Goal: Task Accomplishment & Management: Manage account settings

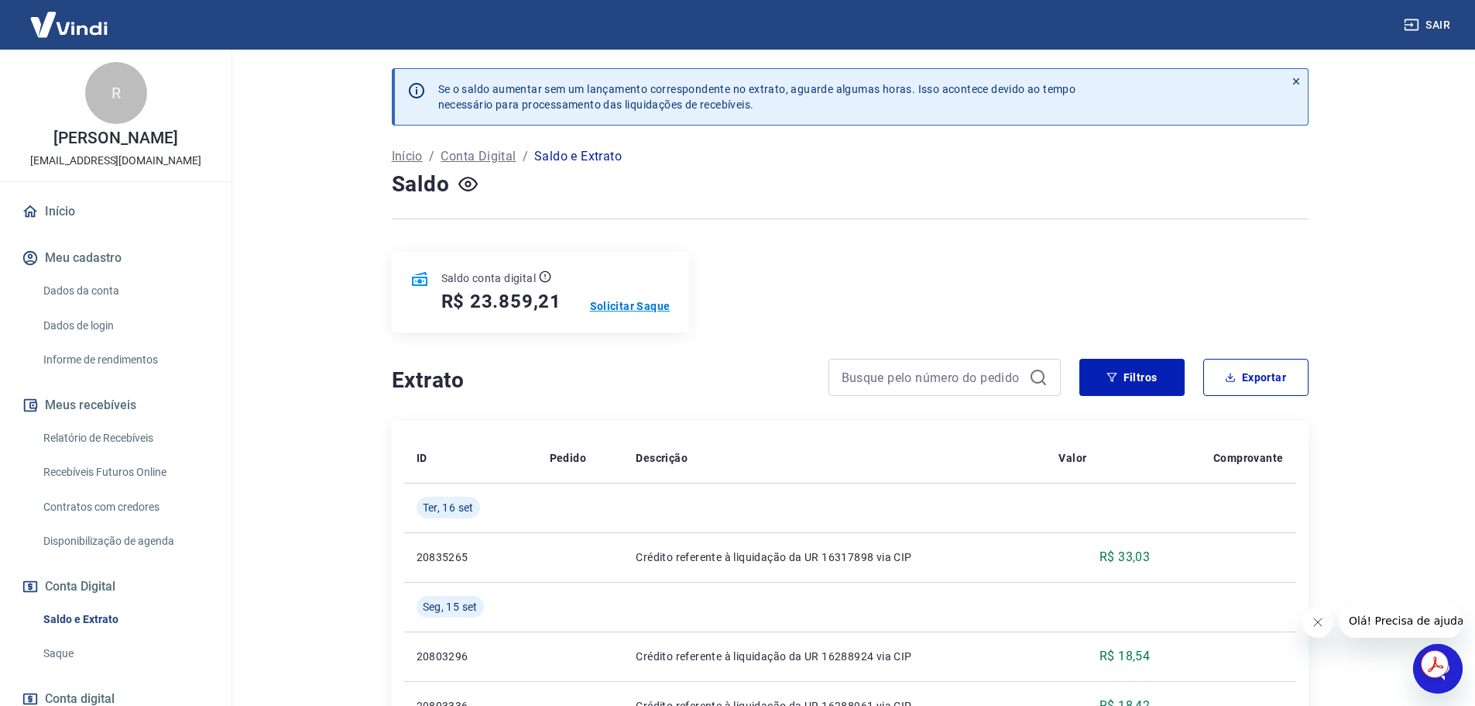
click at [620, 306] on p "Solicitar Saque" at bounding box center [630, 305] width 81 height 15
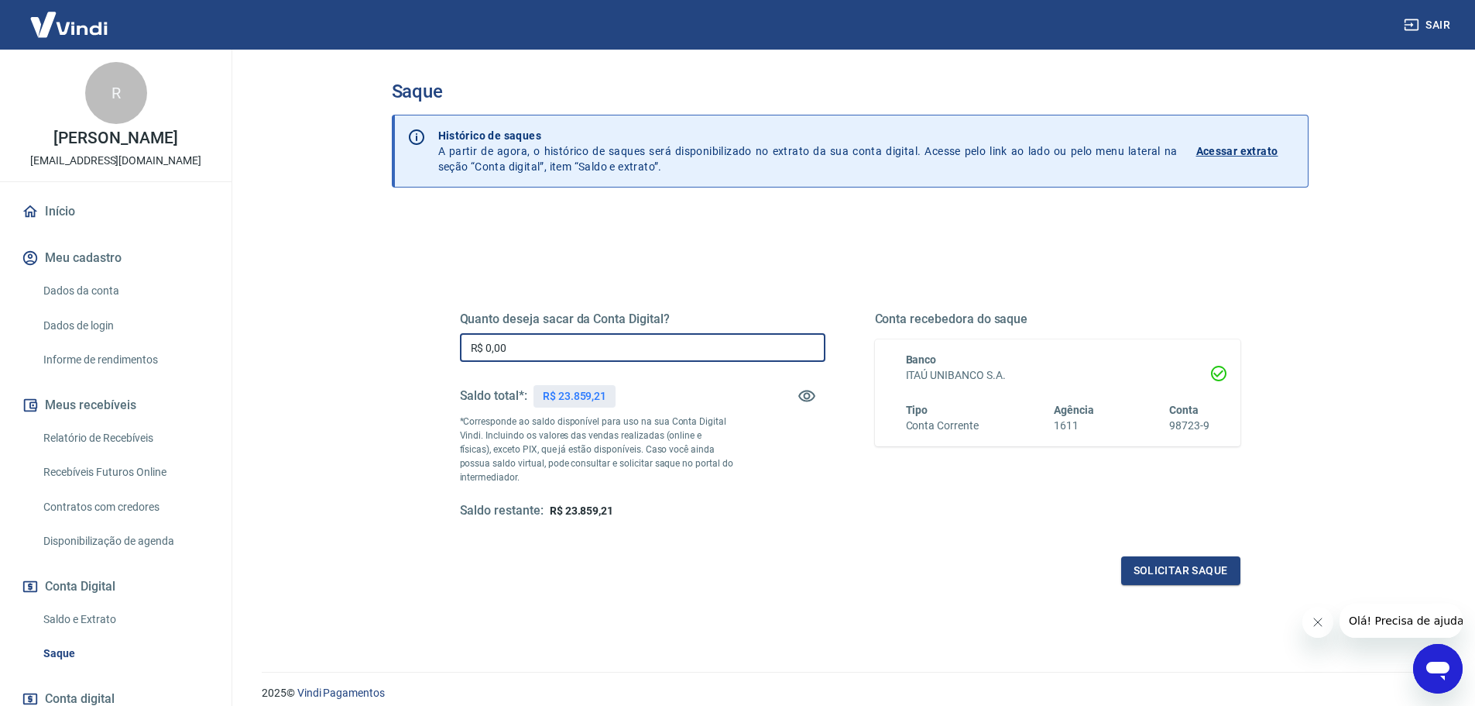
click at [548, 338] on input "R$ 0,00" at bounding box center [643, 347] width 366 height 29
type input "R$ 23.500,00"
click at [1241, 149] on p "Acessar extrato" at bounding box center [1238, 150] width 82 height 15
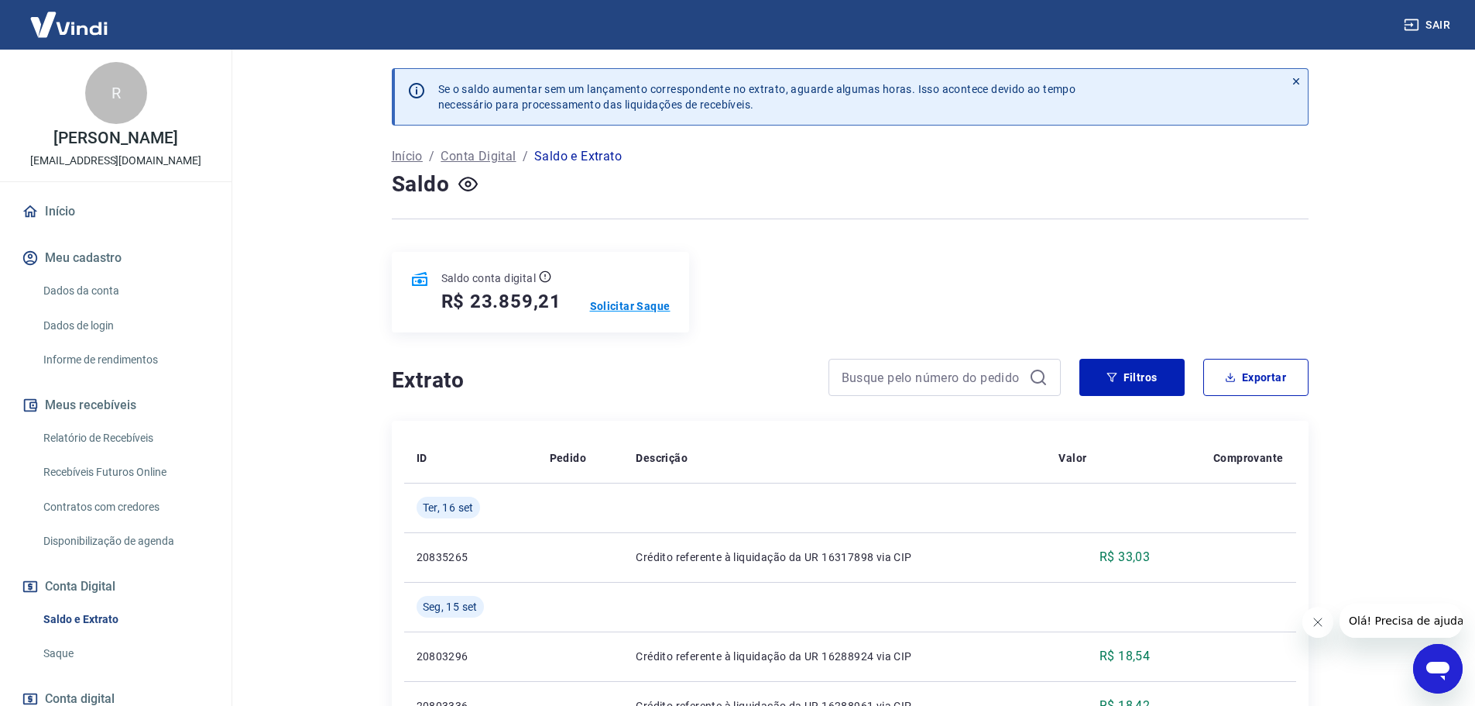
click at [642, 307] on p "Solicitar Saque" at bounding box center [630, 305] width 81 height 15
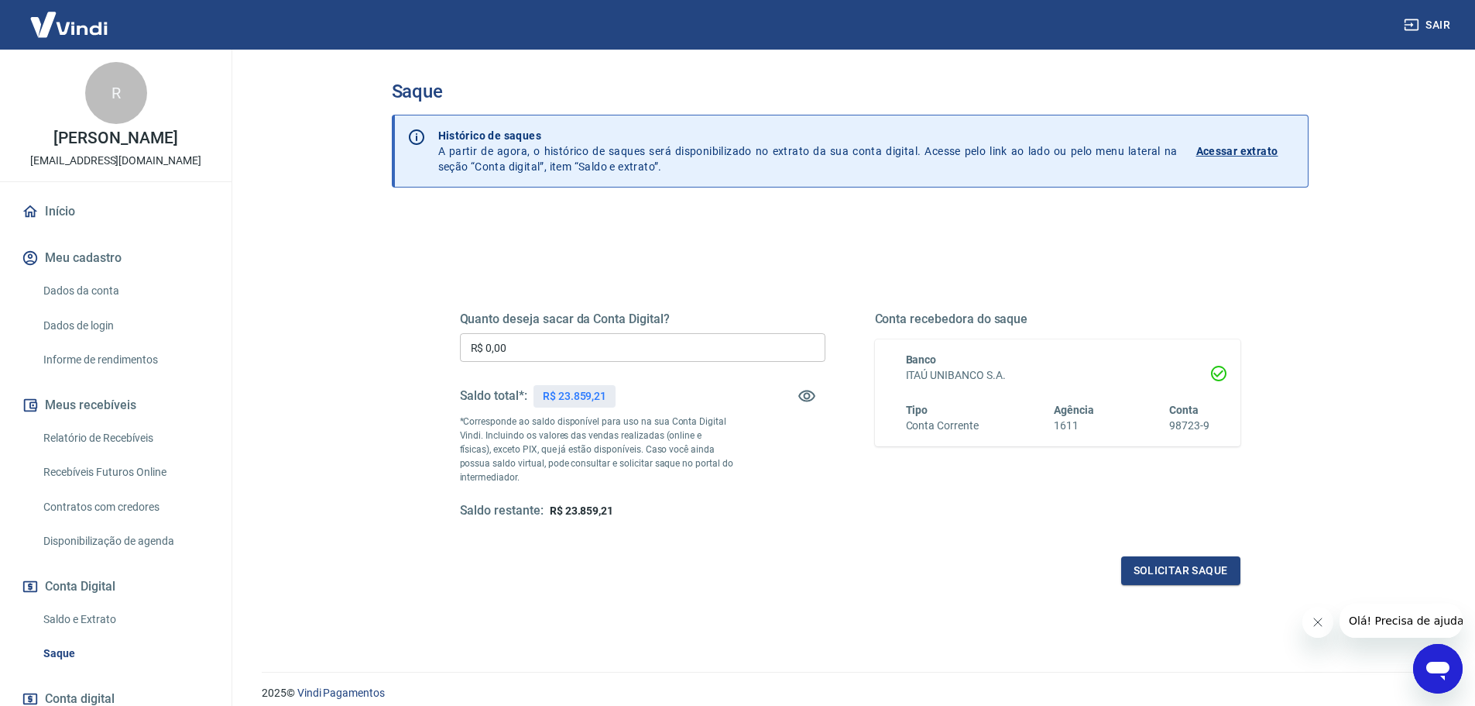
click at [533, 352] on input "R$ 0,00" at bounding box center [643, 347] width 366 height 29
type input "R$ 23.500,00"
click at [1169, 572] on button "Solicitar saque" at bounding box center [1180, 570] width 119 height 29
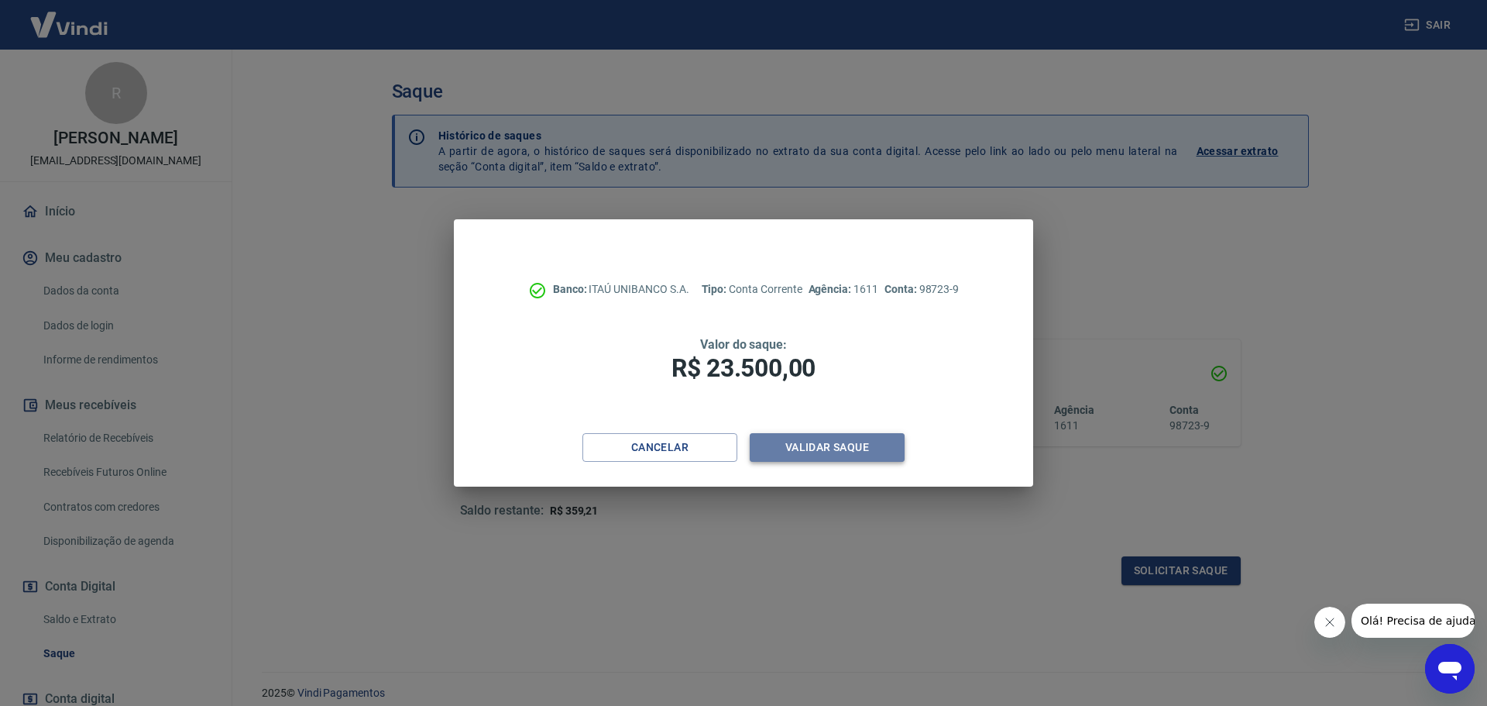
click at [829, 446] on button "Validar saque" at bounding box center [827, 447] width 155 height 29
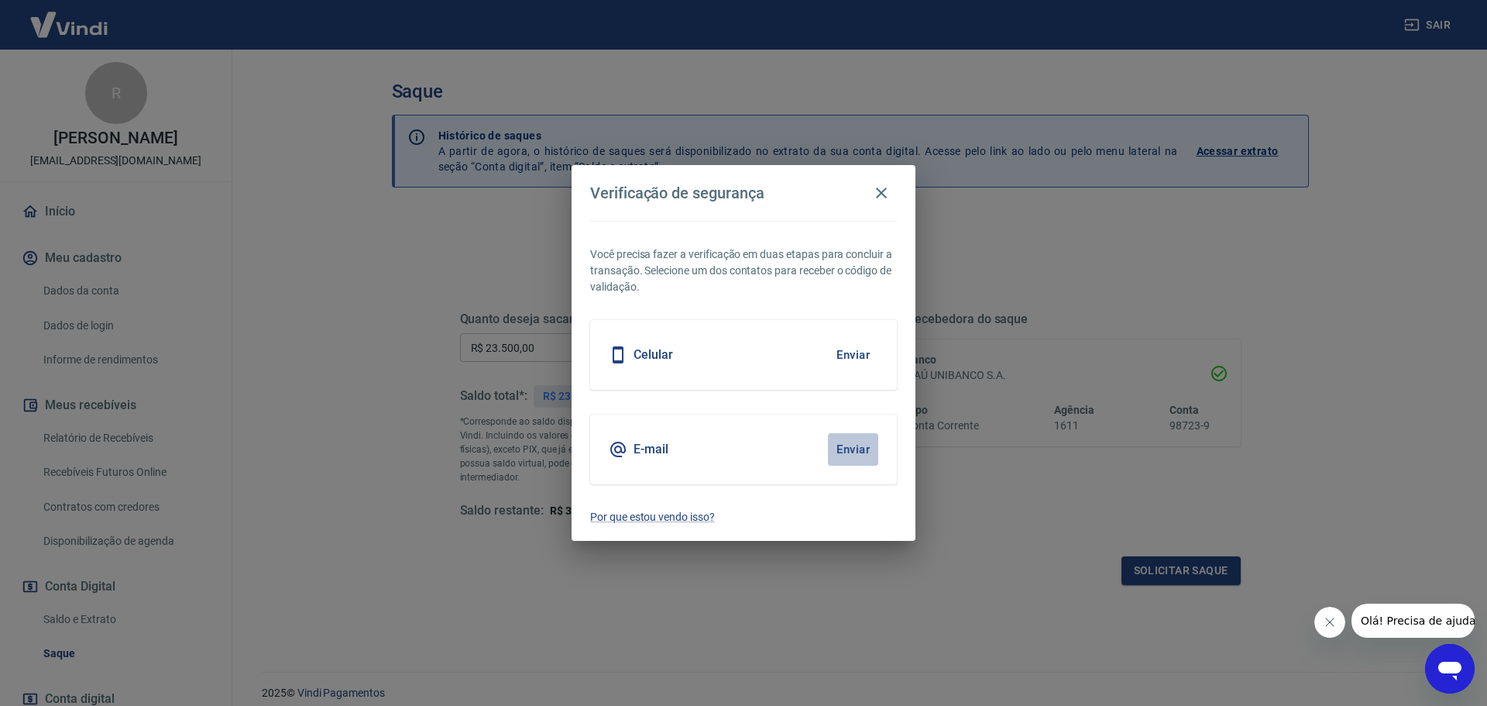
click at [860, 454] on button "Enviar" at bounding box center [853, 449] width 50 height 33
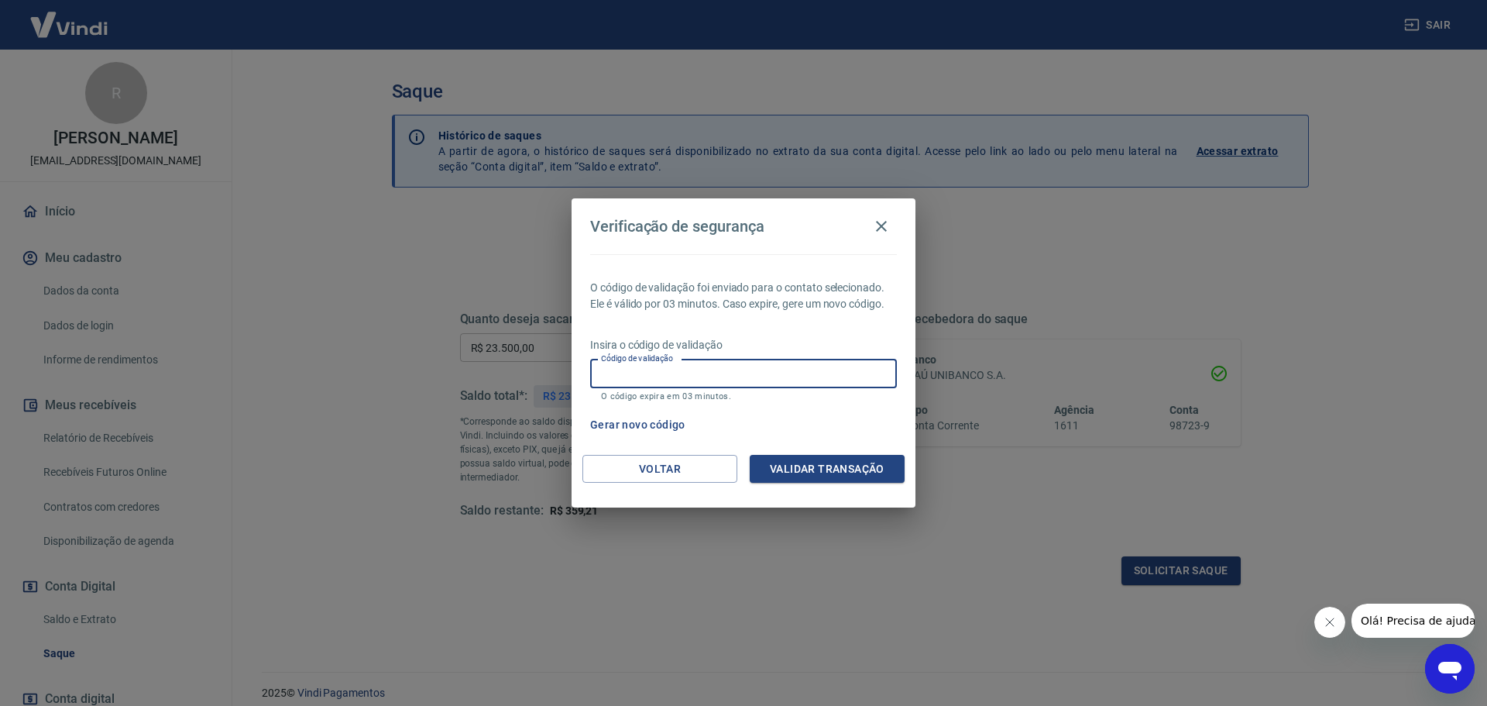
click at [634, 372] on input "Código de validação" at bounding box center [743, 373] width 307 height 29
type input "258862"
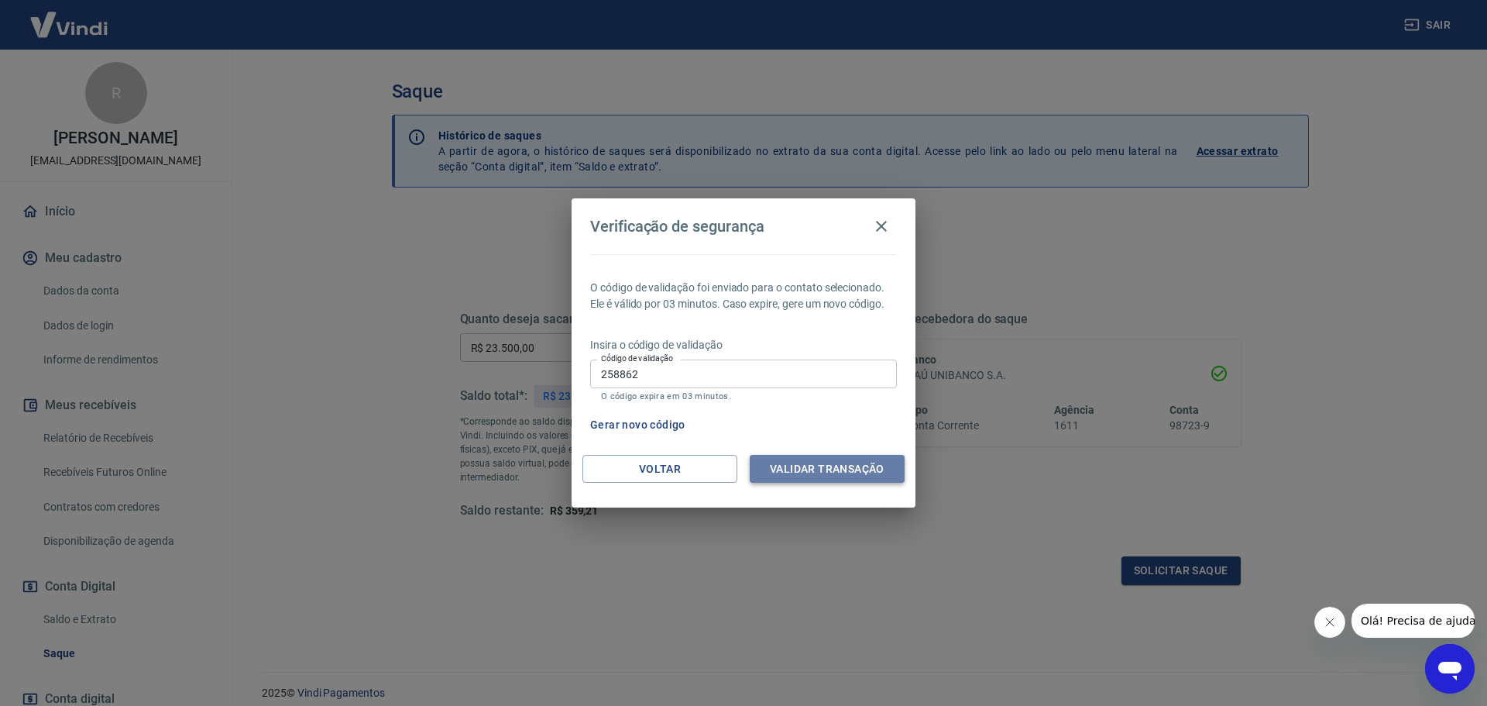
click at [834, 468] on button "Validar transação" at bounding box center [827, 469] width 155 height 29
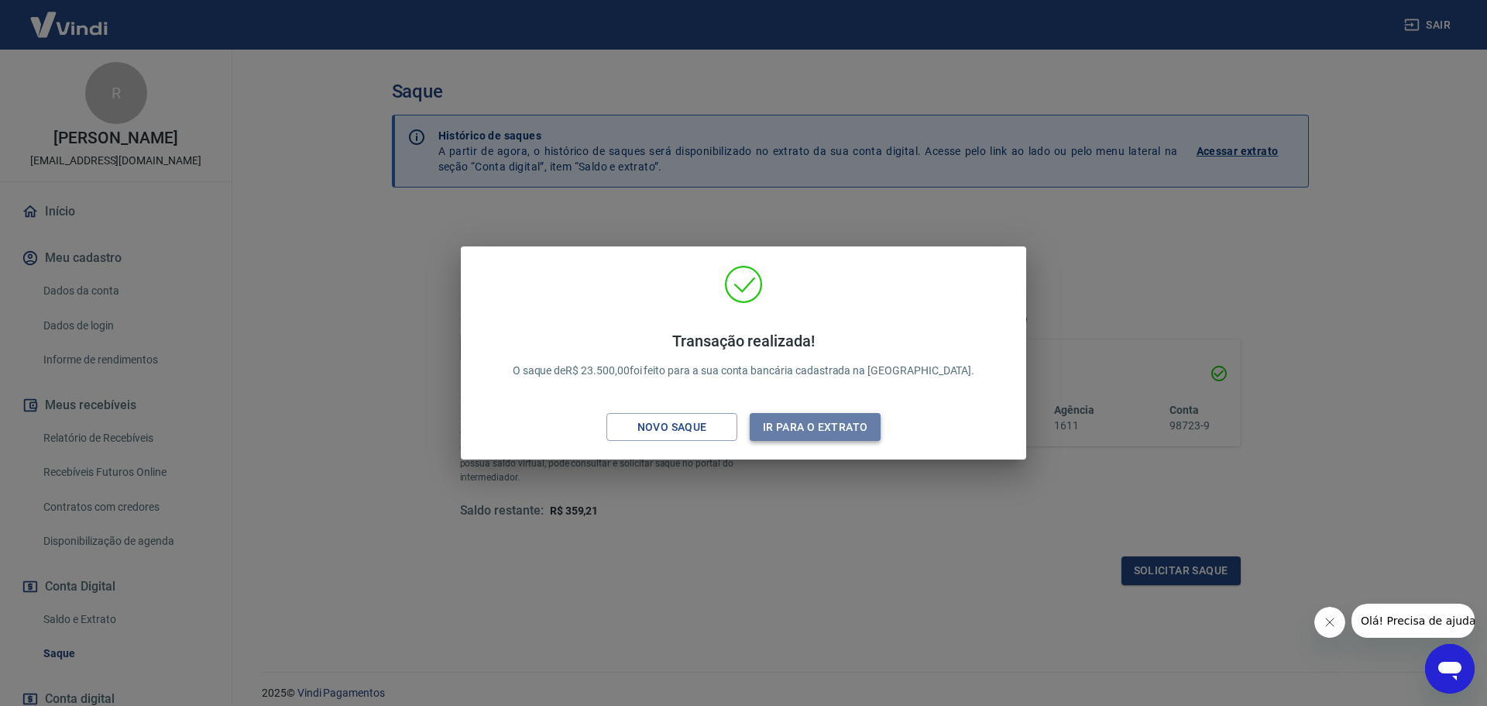
click at [824, 430] on button "Ir para o extrato" at bounding box center [815, 427] width 131 height 29
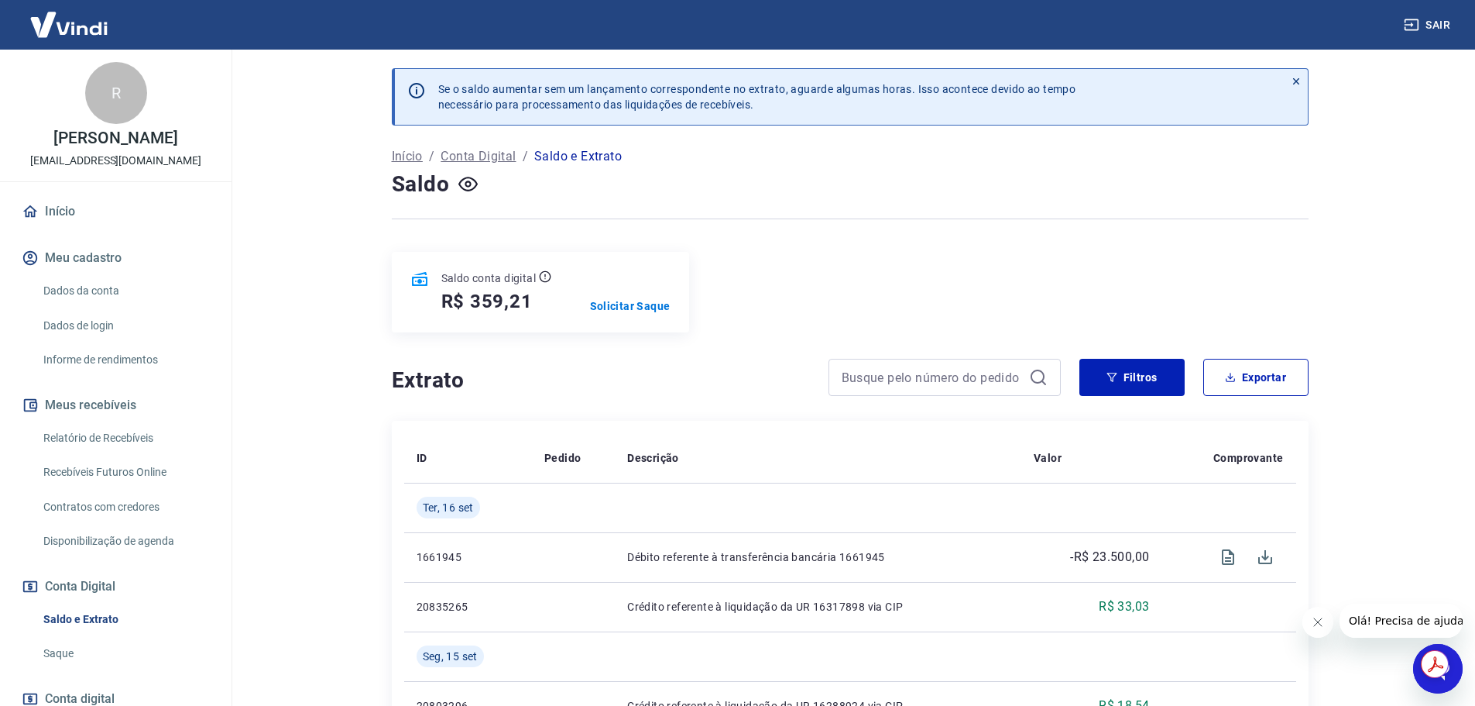
scroll to position [103, 0]
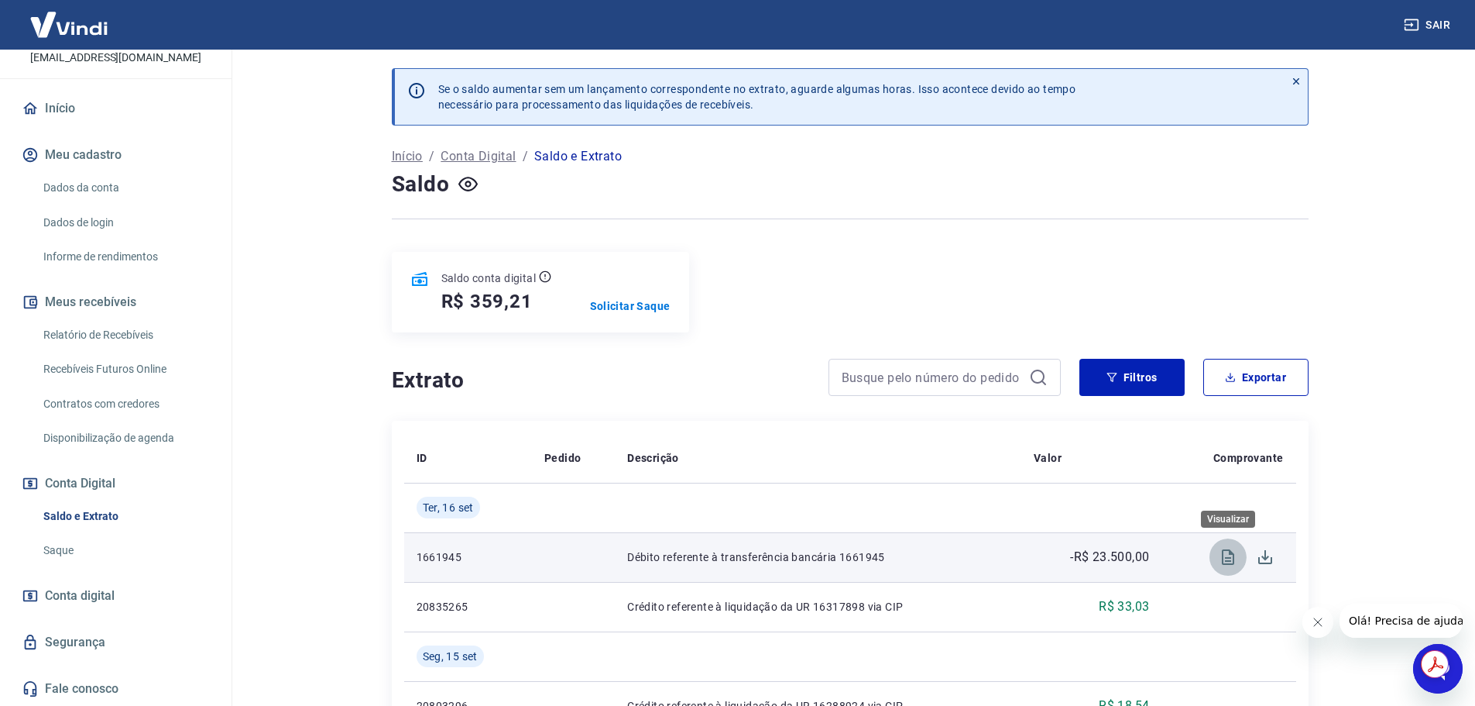
click at [1235, 558] on icon "Visualizar" at bounding box center [1228, 557] width 19 height 19
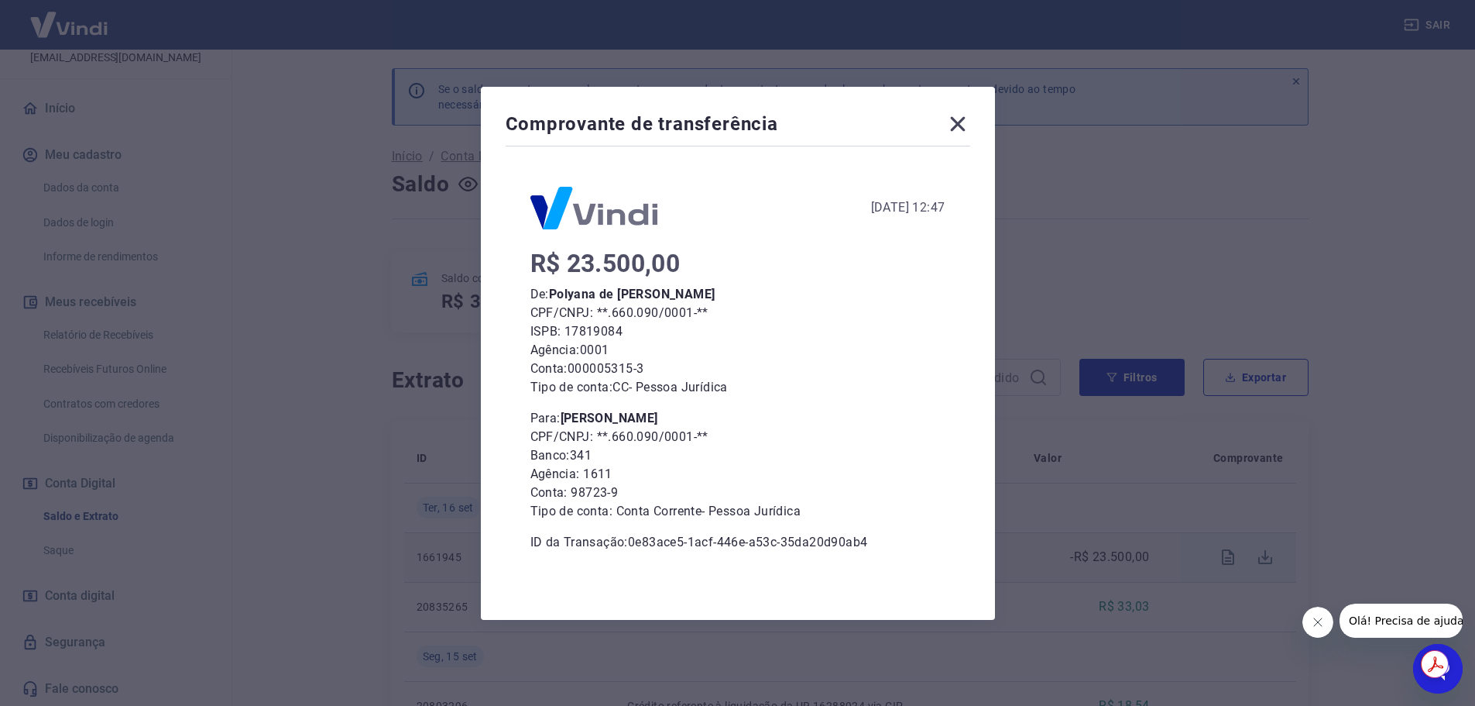
click at [961, 125] on icon at bounding box center [957, 123] width 15 height 15
